Goal: Book appointment/travel/reservation

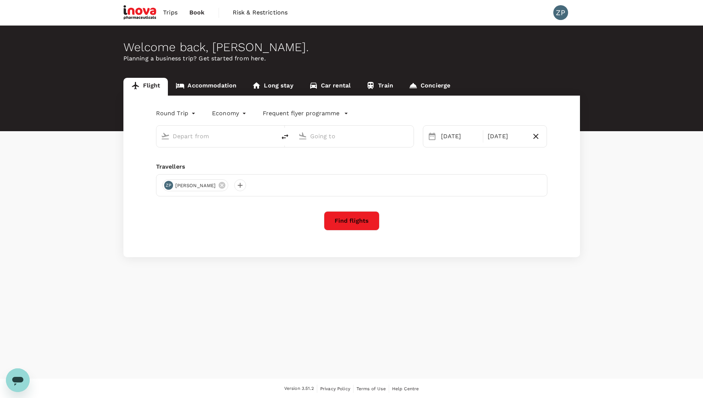
type input "Singapore Changi (SIN)"
type input "Kuala Lumpur Intl ([GEOGRAPHIC_DATA])"
type input "Singapore Changi (SIN)"
type input "Kuala Lumpur Intl ([GEOGRAPHIC_DATA])"
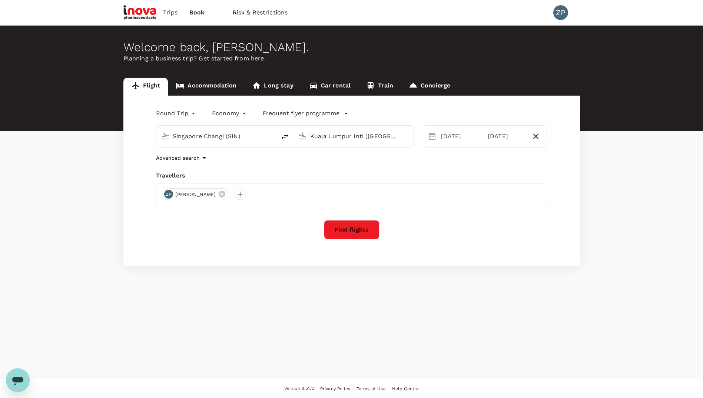
click at [437, 139] on div "08 Oct" at bounding box center [460, 136] width 46 height 15
click at [445, 136] on div "08 Oct" at bounding box center [459, 136] width 43 height 15
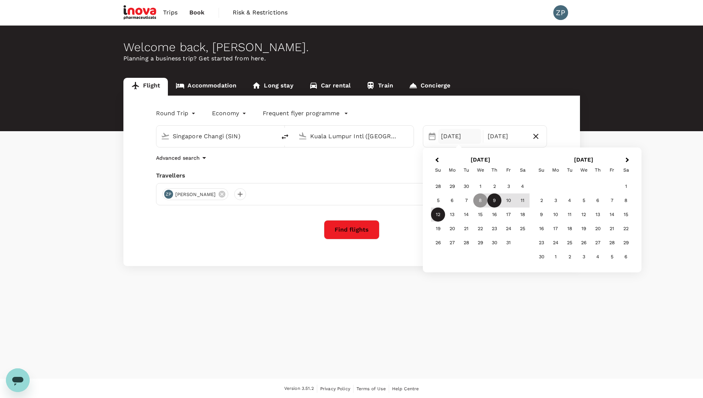
click at [466, 198] on div "9" at bounding box center [495, 201] width 14 height 14
click at [369, 231] on button "Find flights" at bounding box center [352, 229] width 56 height 19
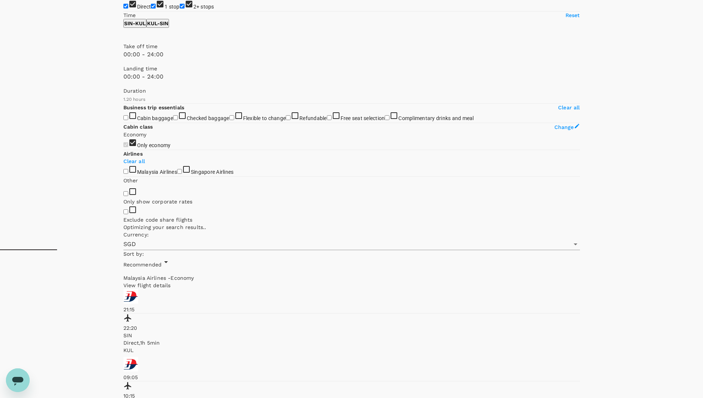
scroll to position [297, 0]
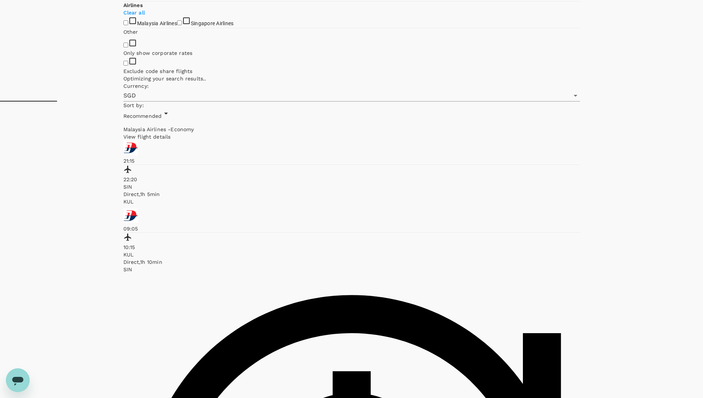
click at [177, 25] on input "Singapore Airlines" at bounding box center [179, 22] width 5 height 5
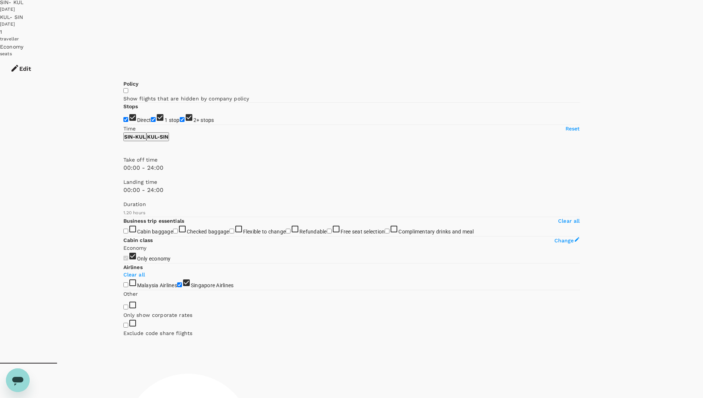
scroll to position [0, 0]
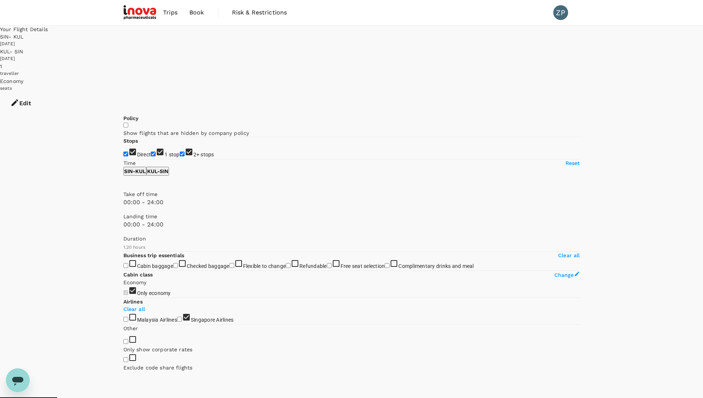
checkbox input "false"
type input "SGD"
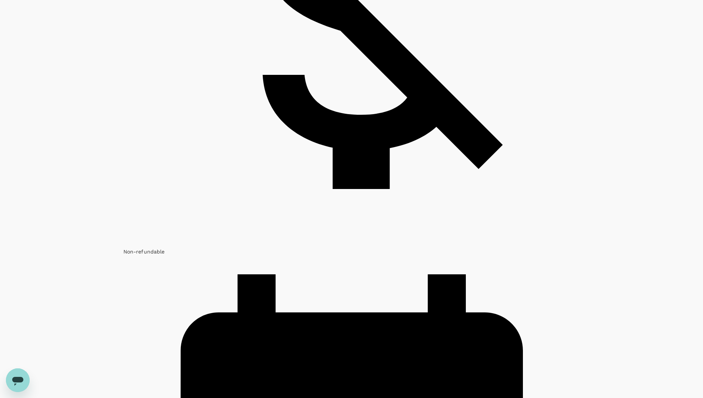
scroll to position [779, 0]
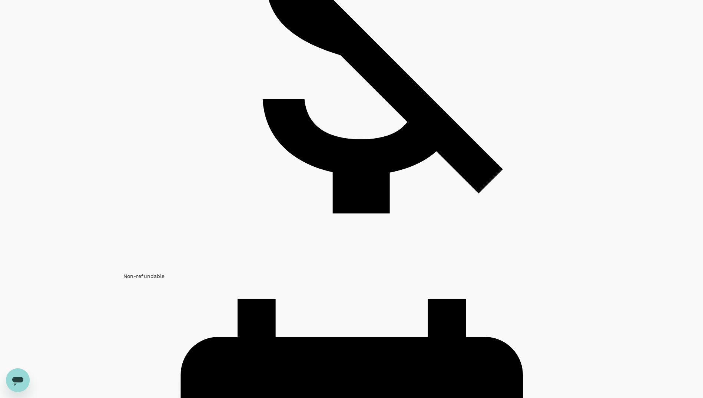
checkbox input "false"
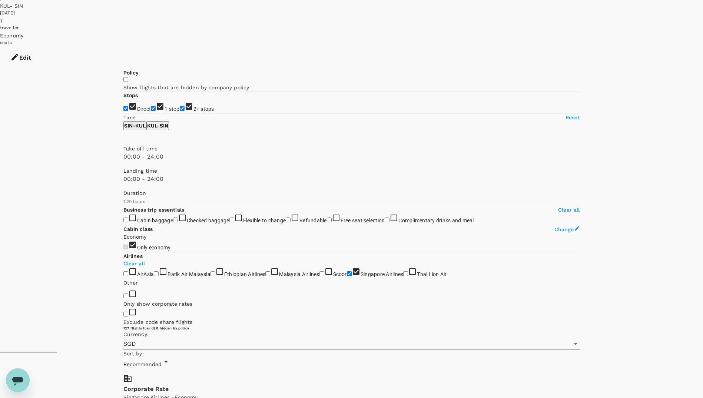
scroll to position [0, 0]
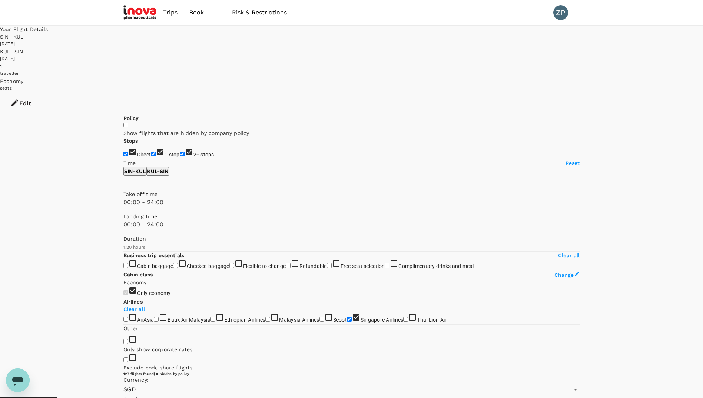
click at [151, 152] on input "1 stop" at bounding box center [153, 154] width 5 height 5
checkbox input "false"
click at [180, 154] on input "2+ stops" at bounding box center [182, 154] width 5 height 5
checkbox input "false"
click at [123, 235] on span at bounding box center [123, 235] width 0 height 0
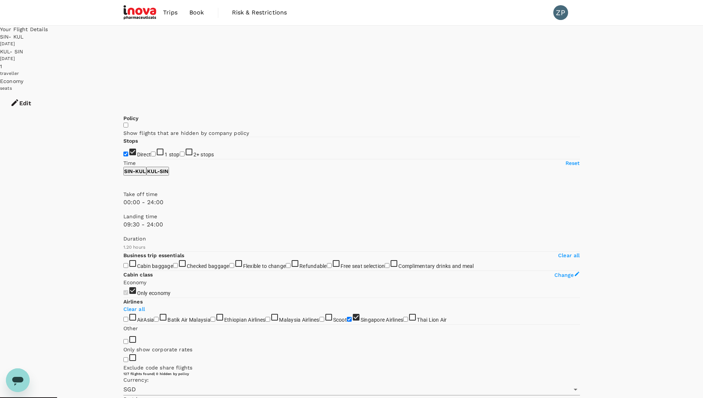
drag, startPoint x: 174, startPoint y: 253, endPoint x: 169, endPoint y: 253, distance: 5.2
click at [123, 235] on span at bounding box center [123, 235] width 0 height 0
drag, startPoint x: 167, startPoint y: 252, endPoint x: 176, endPoint y: 254, distance: 9.2
click at [123, 235] on span at bounding box center [123, 235] width 0 height 0
type input "600"
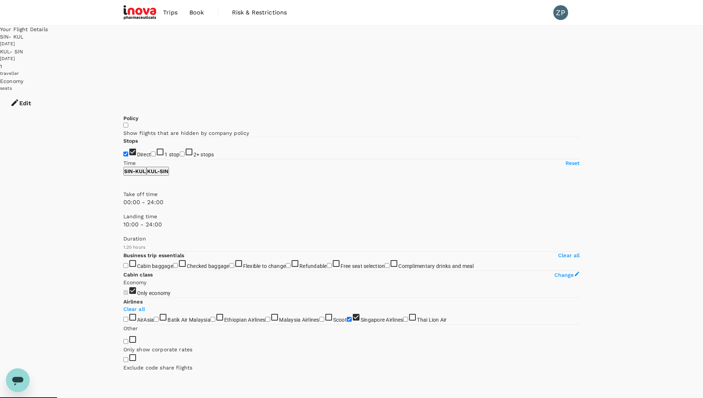
drag, startPoint x: 176, startPoint y: 255, endPoint x: 171, endPoint y: 255, distance: 4.8
click at [123, 235] on span at bounding box center [123, 235] width 0 height 0
click at [168, 175] on p "KUL - SIN" at bounding box center [157, 171] width 21 height 7
type input "990"
click at [123, 235] on span at bounding box center [123, 235] width 0 height 0
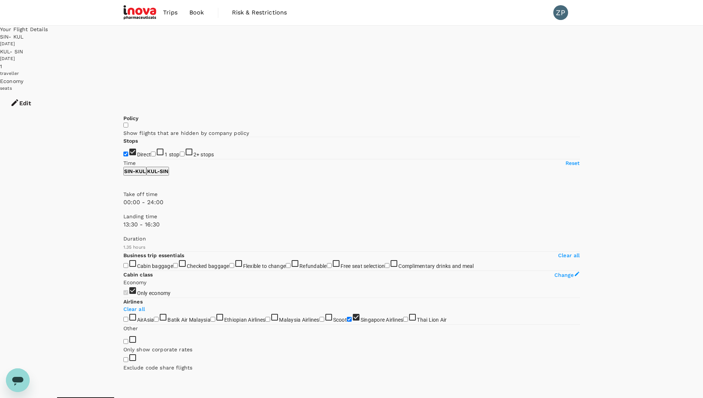
type input "840"
drag, startPoint x: 124, startPoint y: 250, endPoint x: 190, endPoint y: 250, distance: 65.6
click at [123, 235] on span at bounding box center [123, 235] width 0 height 0
type input "1440"
drag, startPoint x: 204, startPoint y: 251, endPoint x: 240, endPoint y: 251, distance: 35.2
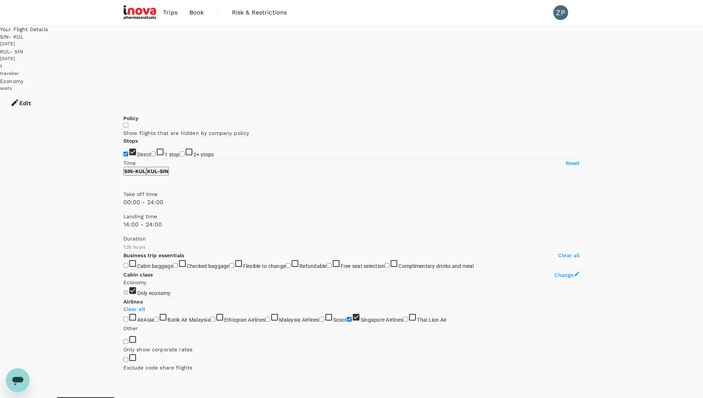
click at [123, 235] on span at bounding box center [123, 235] width 0 height 0
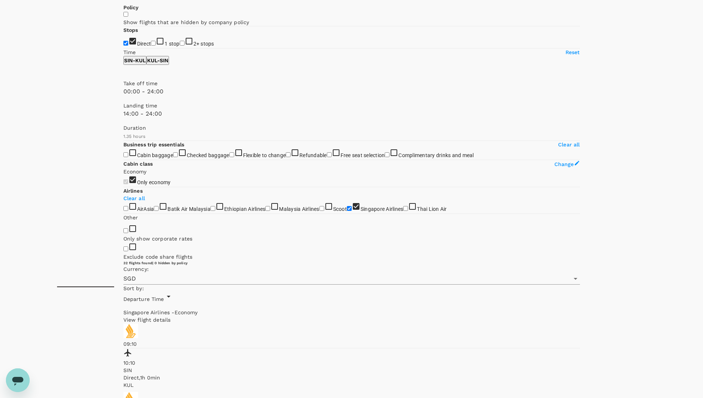
scroll to position [74, 0]
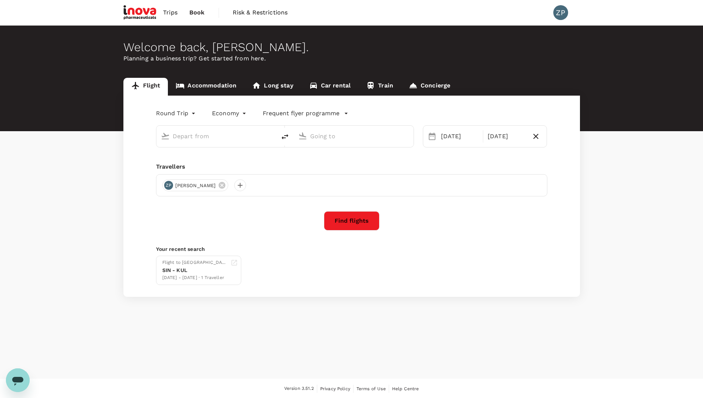
type input "Singapore Changi (SIN)"
type input "Kuala Lumpur Intl ([GEOGRAPHIC_DATA])"
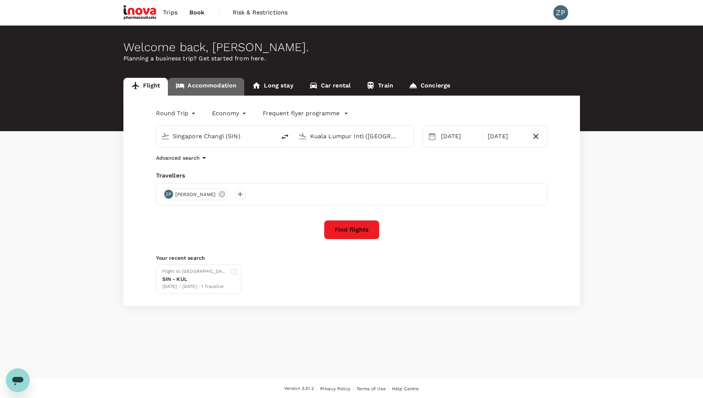
click at [226, 85] on link "Accommodation" at bounding box center [206, 87] width 76 height 18
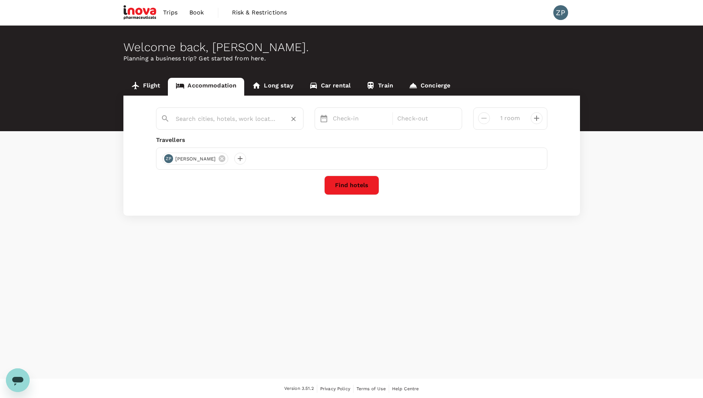
click at [240, 125] on div at bounding box center [227, 115] width 144 height 19
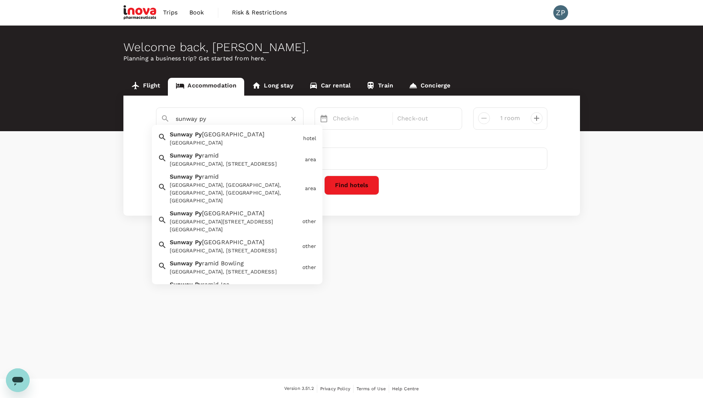
click at [245, 159] on div "Sunway Py ramid Sunway Pyramid, [STREET_ADDRESS]" at bounding box center [234, 158] width 135 height 20
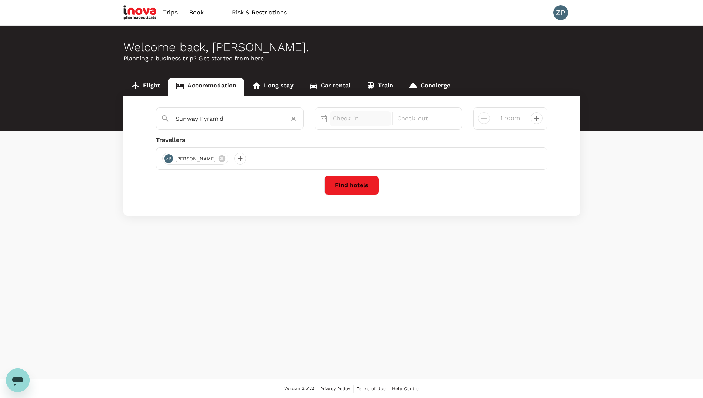
type input "Sunway Pyramid"
click at [354, 118] on p "Check-in" at bounding box center [361, 118] width 56 height 9
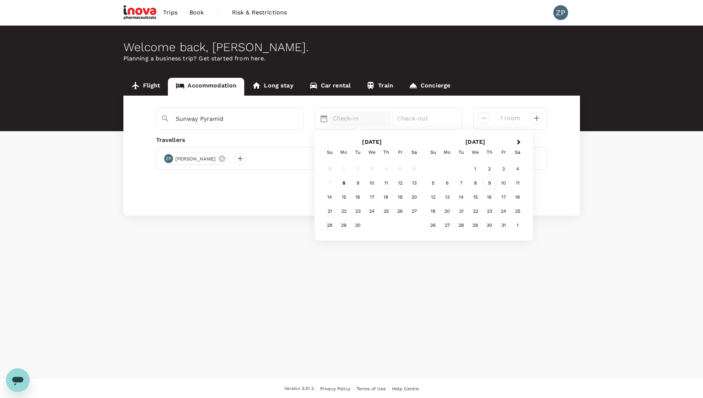
click at [486, 182] on div "9" at bounding box center [490, 183] width 14 height 14
click at [334, 198] on div "12" at bounding box center [330, 197] width 14 height 14
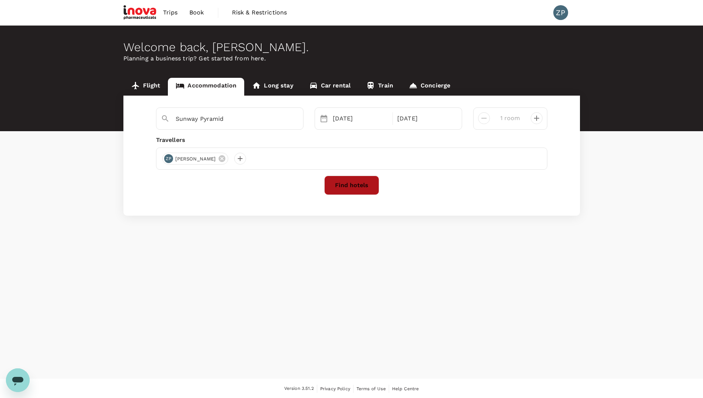
click at [359, 187] on button "Find hotels" at bounding box center [351, 185] width 55 height 19
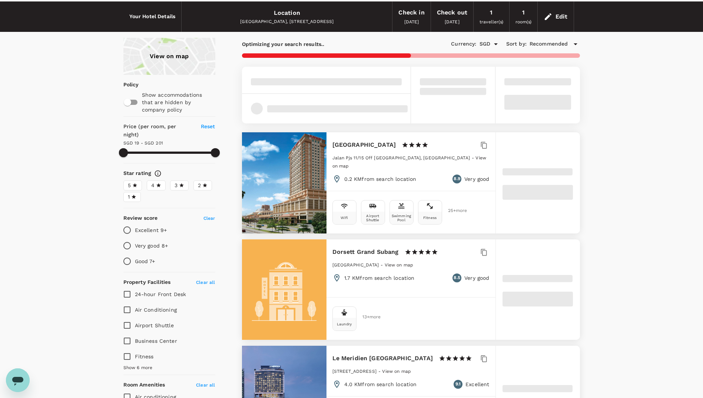
scroll to position [37, 0]
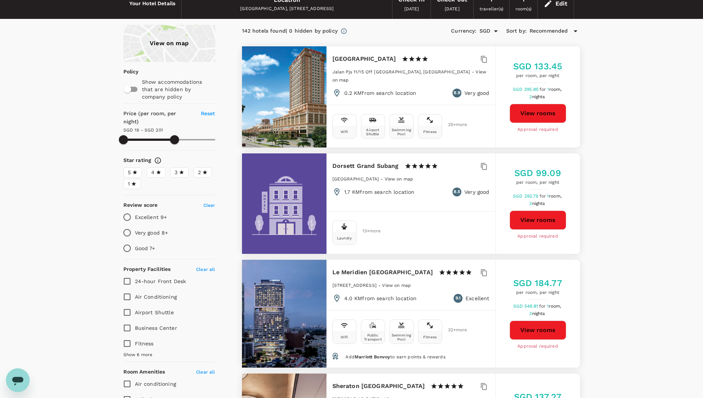
type input "343.04"
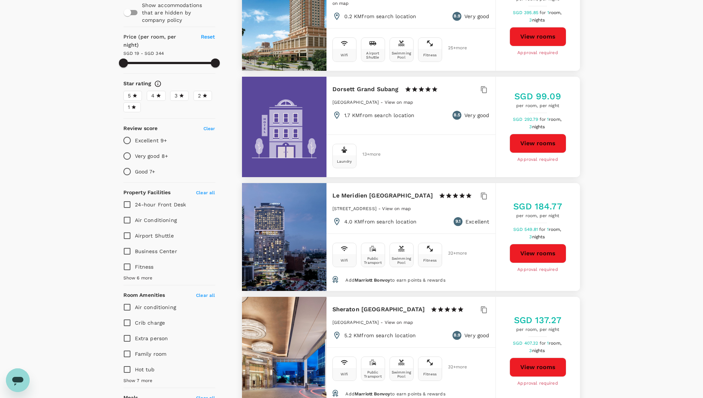
scroll to position [0, 0]
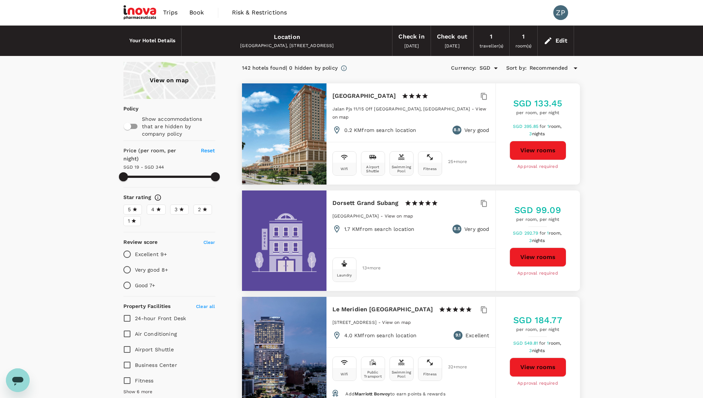
click at [158, 40] on h6 "Your Hotel Details" at bounding box center [152, 41] width 46 height 8
click at [149, 12] on img at bounding box center [140, 12] width 34 height 16
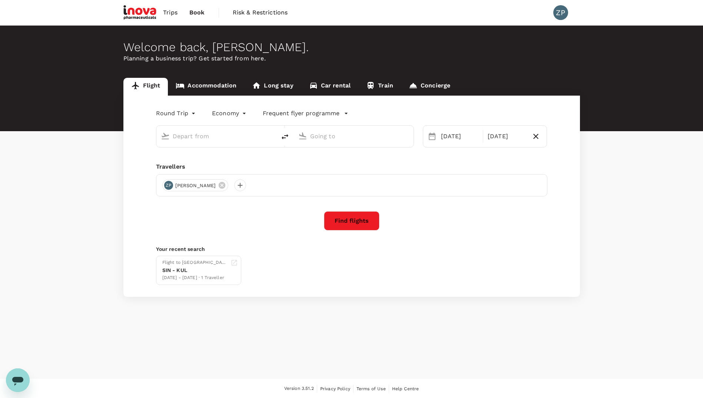
type input "Singapore Changi (SIN)"
type input "Kuala Lumpur Intl ([GEOGRAPHIC_DATA])"
type input "Singapore Changi (SIN)"
type input "Kuala Lumpur Intl ([GEOGRAPHIC_DATA])"
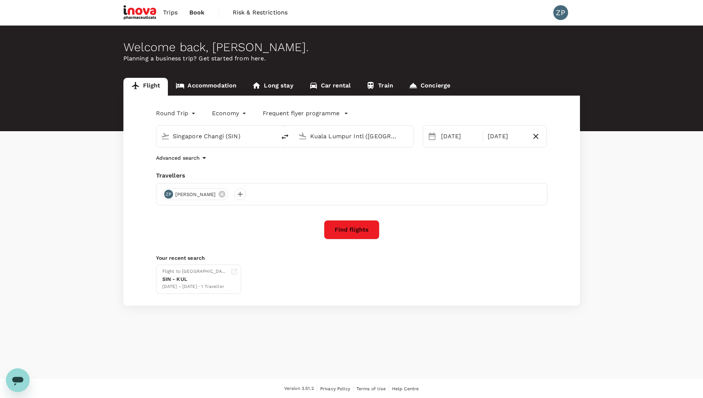
click at [200, 86] on link "Accommodation" at bounding box center [206, 87] width 76 height 18
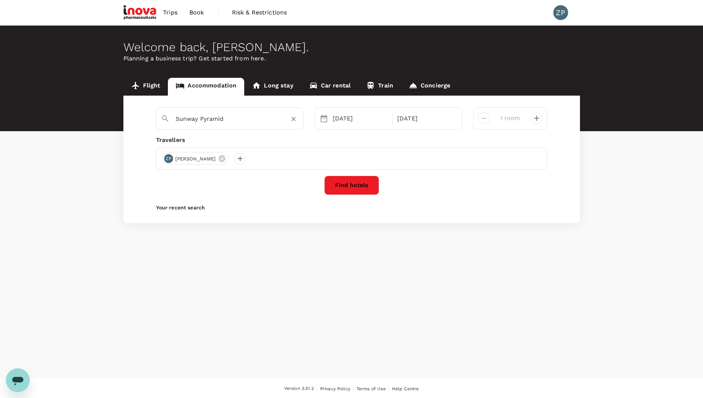
click at [235, 119] on input "Sunway Pyramid" at bounding box center [227, 118] width 102 height 11
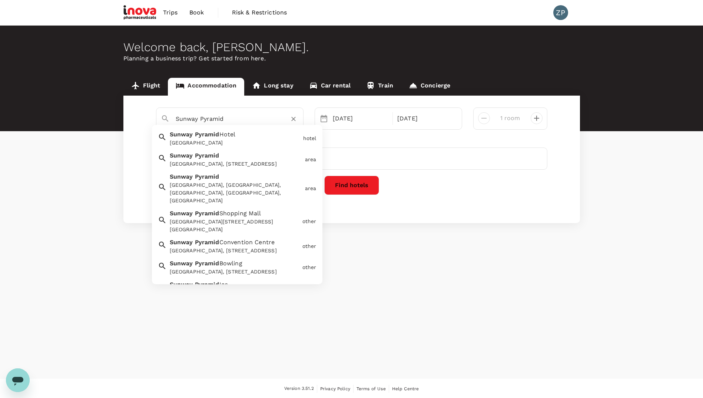
click at [238, 129] on div "[GEOGRAPHIC_DATA]" at bounding box center [233, 137] width 133 height 20
type input "[GEOGRAPHIC_DATA]"
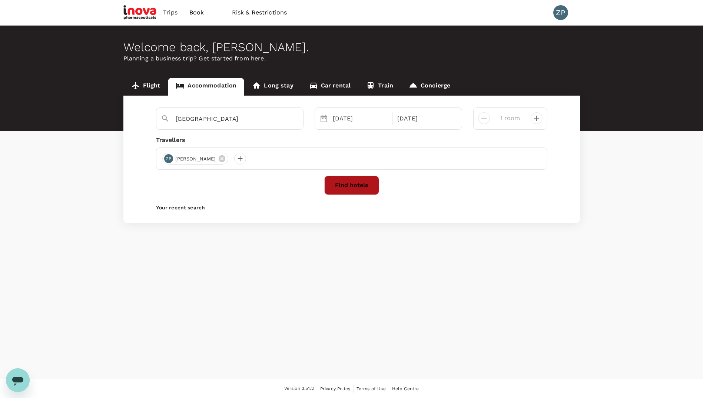
click at [346, 190] on button "Find hotels" at bounding box center [351, 185] width 55 height 19
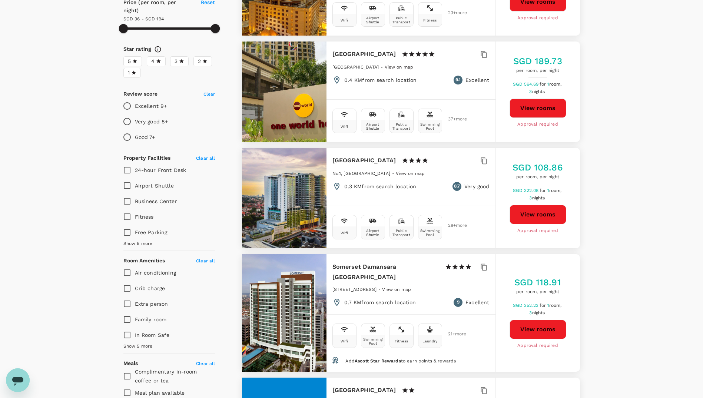
type input "193.35"
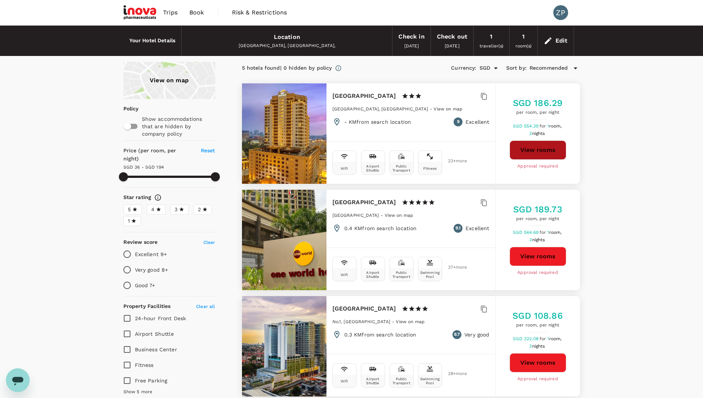
click at [544, 158] on button "View rooms" at bounding box center [538, 150] width 57 height 19
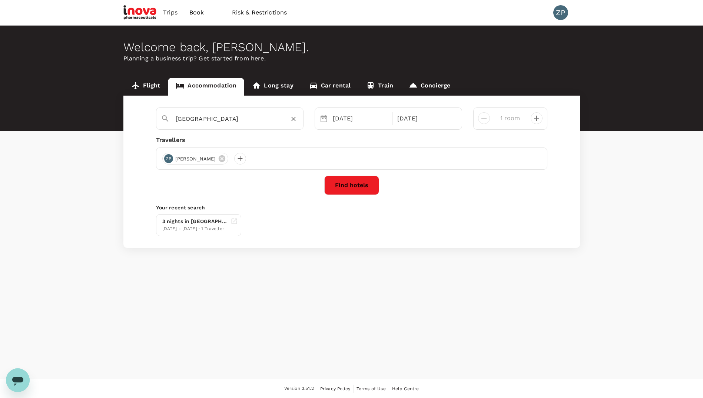
click at [278, 123] on div "[GEOGRAPHIC_DATA]" at bounding box center [237, 119] width 123 height 12
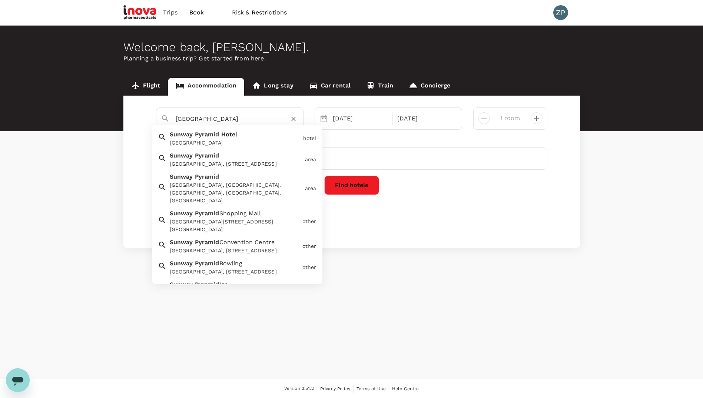
click at [248, 156] on div "[GEOGRAPHIC_DATA], [STREET_ADDRESS]" at bounding box center [234, 158] width 135 height 20
type input "Sunway Pyramid"
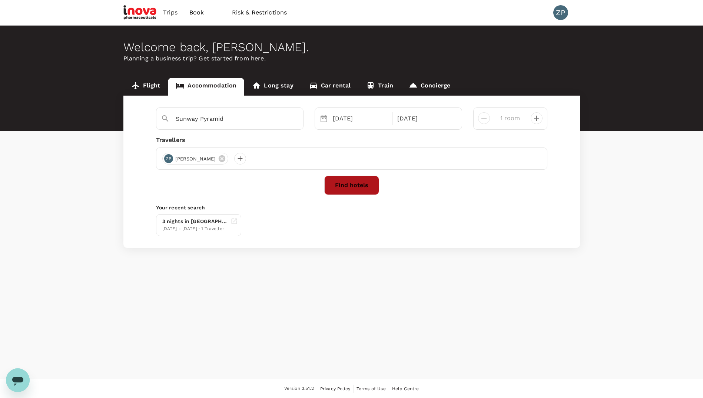
click at [359, 189] on button "Find hotels" at bounding box center [351, 185] width 55 height 19
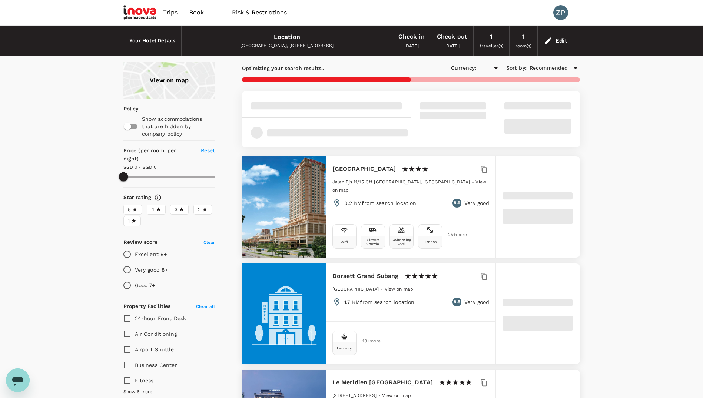
type input "200.04"
type input "SGD"
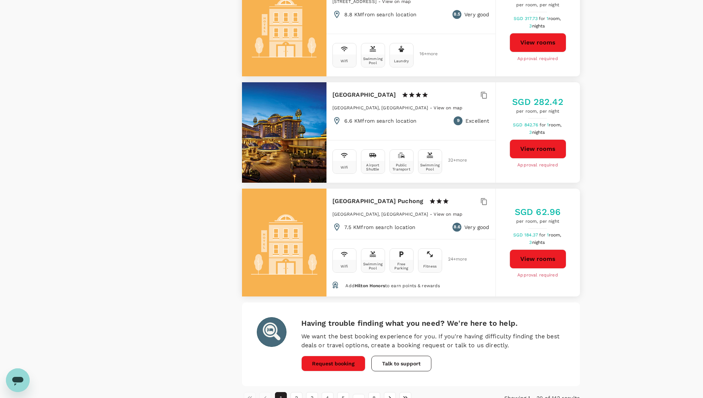
scroll to position [1964, 0]
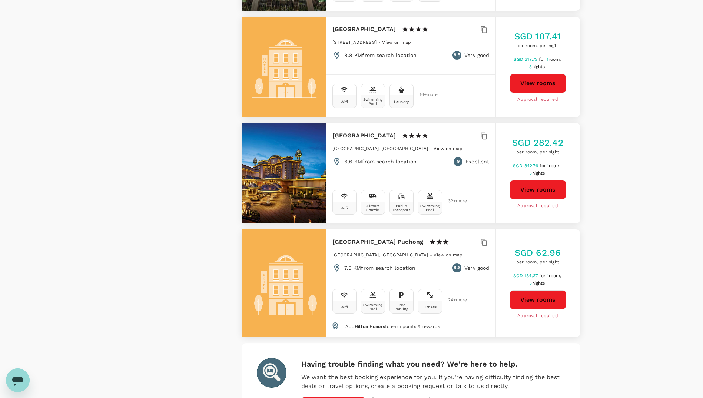
click at [360, 131] on h6 "[GEOGRAPHIC_DATA]" at bounding box center [365, 136] width 64 height 10
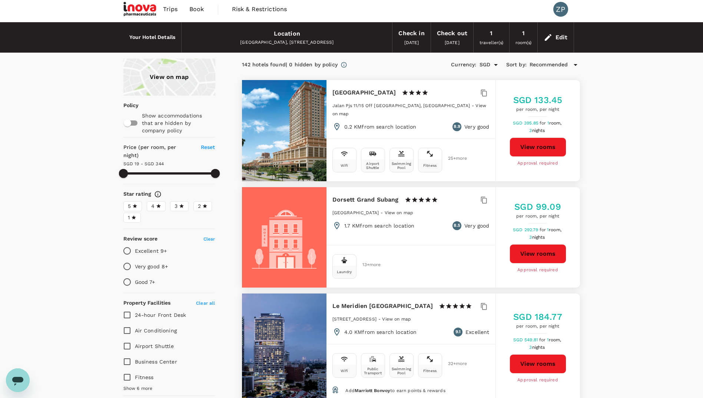
scroll to position [0, 0]
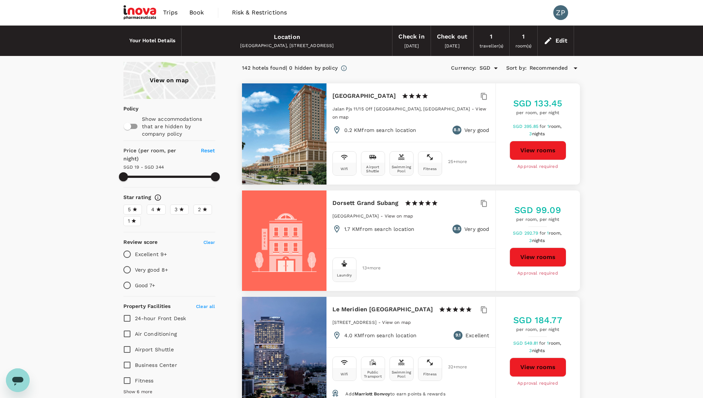
type input "343.04"
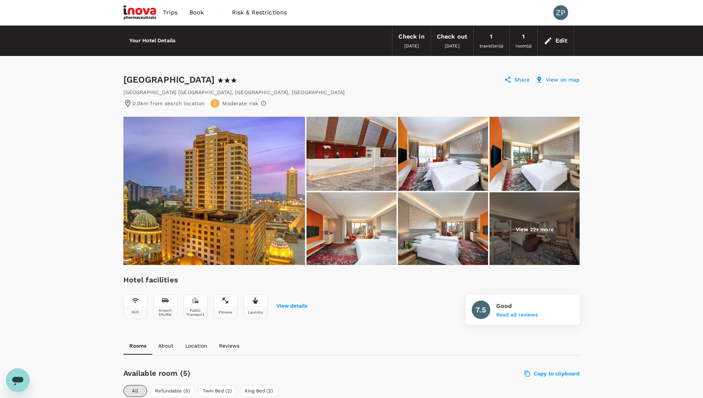
click at [532, 226] on p "View 22+ more" at bounding box center [535, 229] width 38 height 7
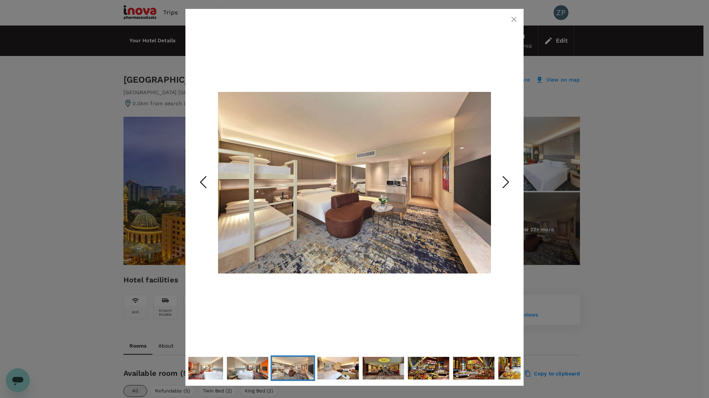
click at [504, 181] on icon "Next Slide" at bounding box center [506, 182] width 22 height 22
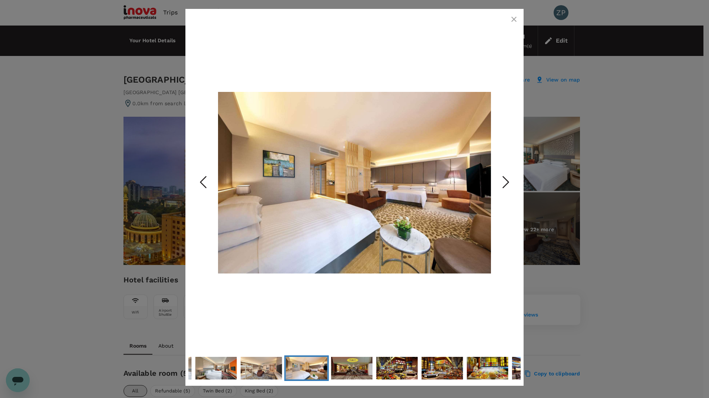
click at [504, 180] on icon "Next Slide" at bounding box center [506, 182] width 22 height 22
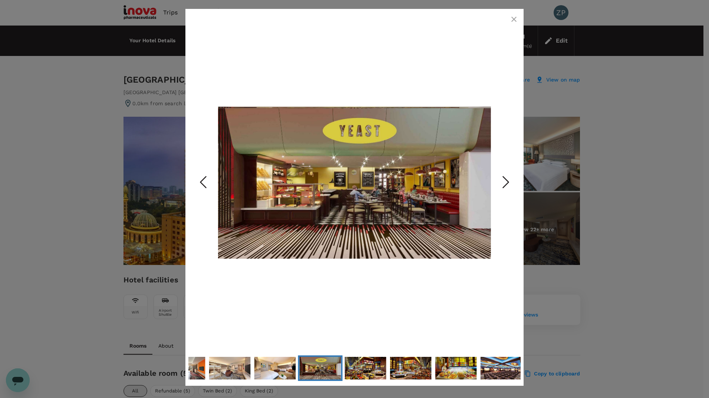
click at [510, 19] on icon "button" at bounding box center [513, 19] width 9 height 9
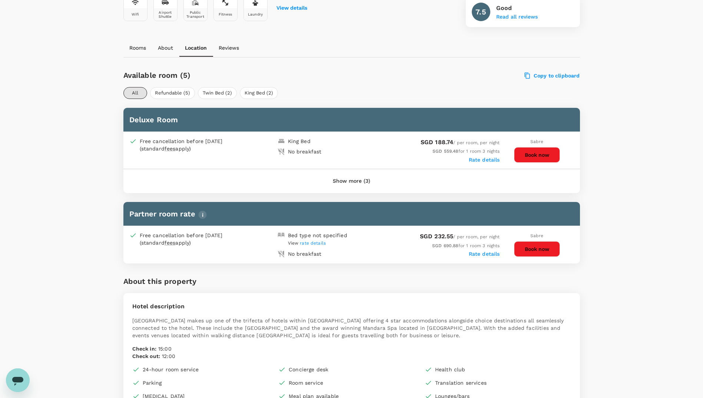
scroll to position [297, 0]
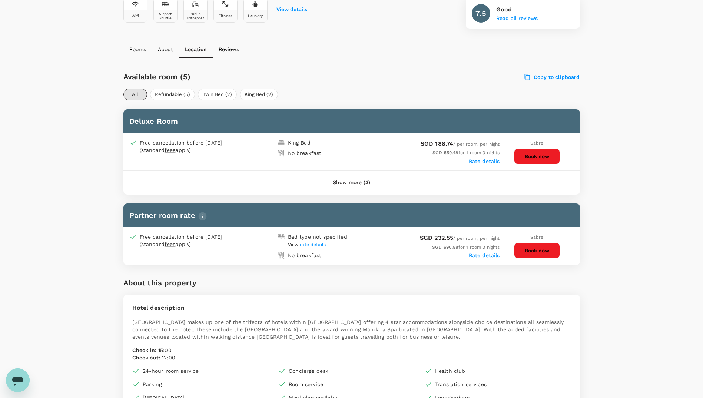
click at [353, 187] on button "Show more (3)" at bounding box center [352, 183] width 58 height 18
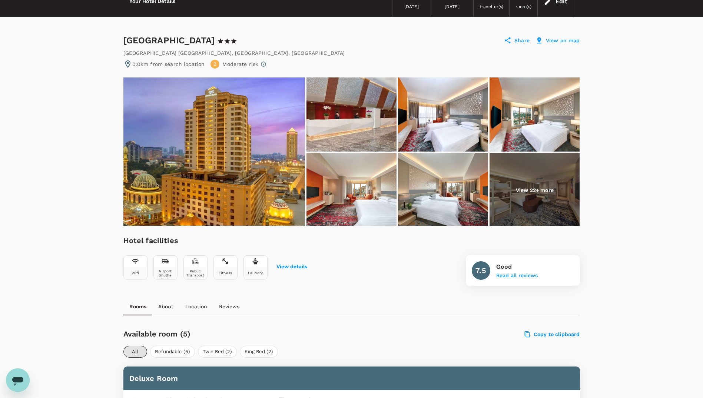
scroll to position [111, 0]
